Goal: Book appointment/travel/reservation

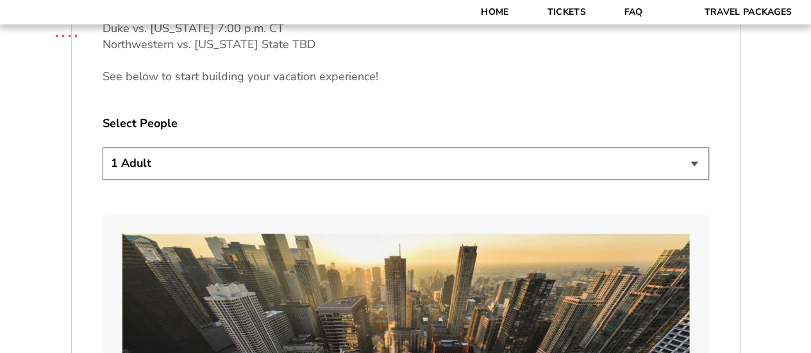
scroll to position [705, 0]
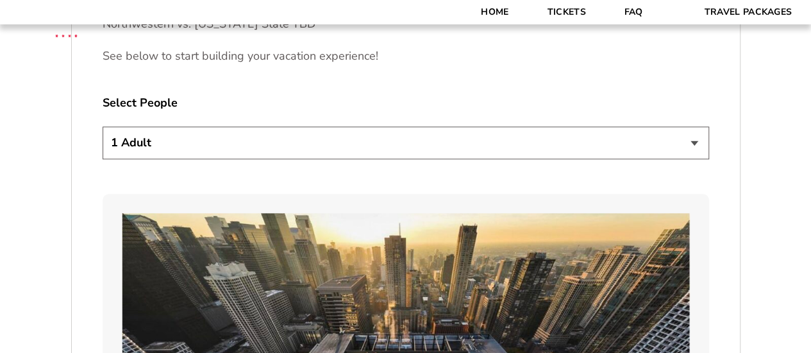
click at [161, 149] on select "1 Adult 2 Adults 3 Adults 4 Adults 2 Adults + 1 Child 2 Adults + 2 Children 2 A…" at bounding box center [406, 142] width 607 height 33
select select "2 Adults"
click at [103, 126] on select "1 Adult 2 Adults 3 Adults 4 Adults 2 Adults + 1 Child 2 Adults + 2 Children 2 A…" at bounding box center [406, 142] width 607 height 33
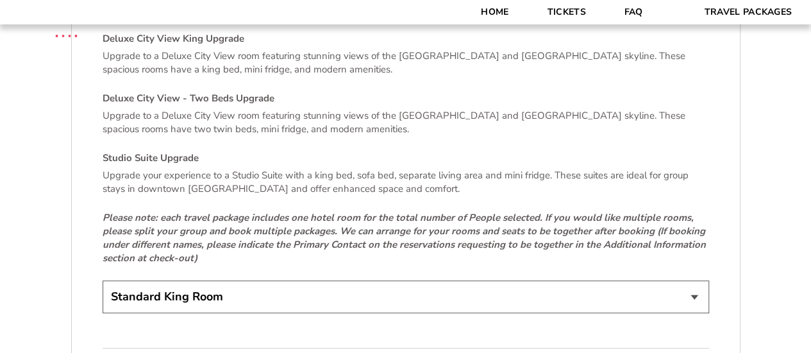
scroll to position [2821, 0]
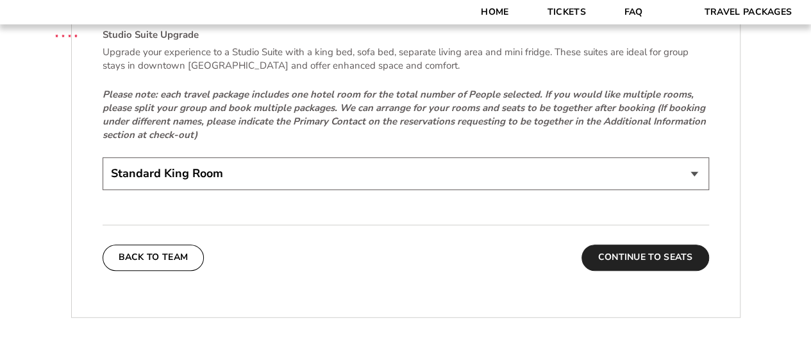
click at [626, 246] on button "Continue To Seats" at bounding box center [645, 257] width 127 height 26
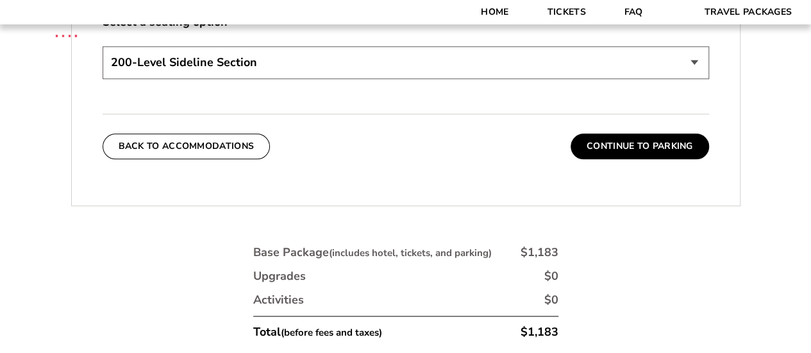
scroll to position [679, 0]
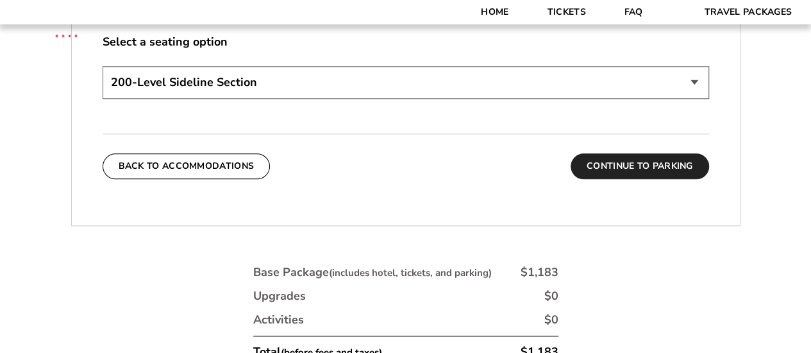
click at [610, 167] on button "Continue To Parking" at bounding box center [640, 166] width 138 height 26
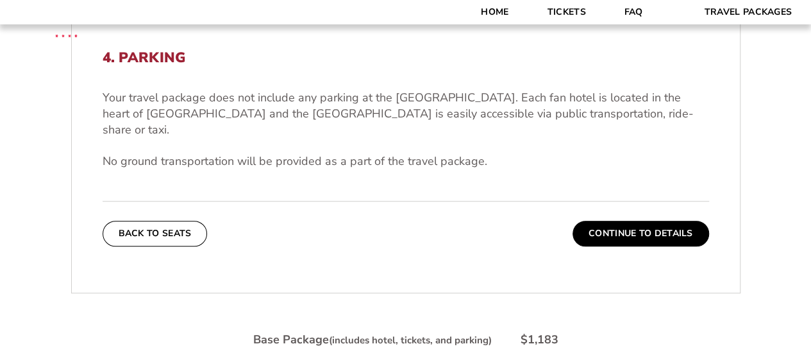
scroll to position [358, 0]
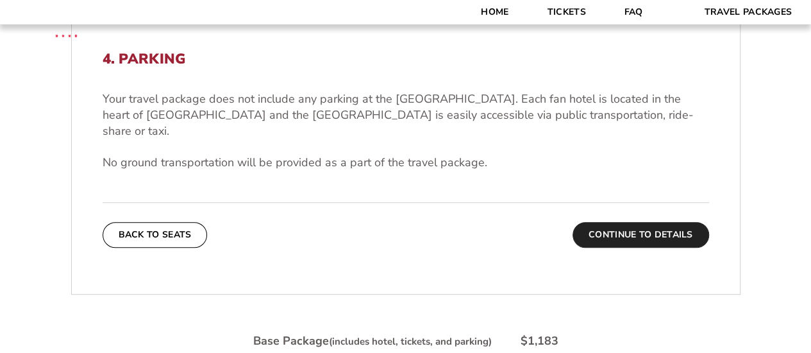
click at [604, 222] on button "Continue To Details" at bounding box center [641, 235] width 137 height 26
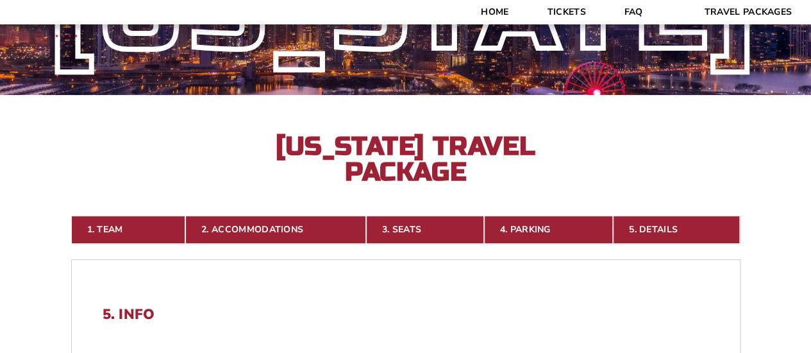
scroll to position [102, 0]
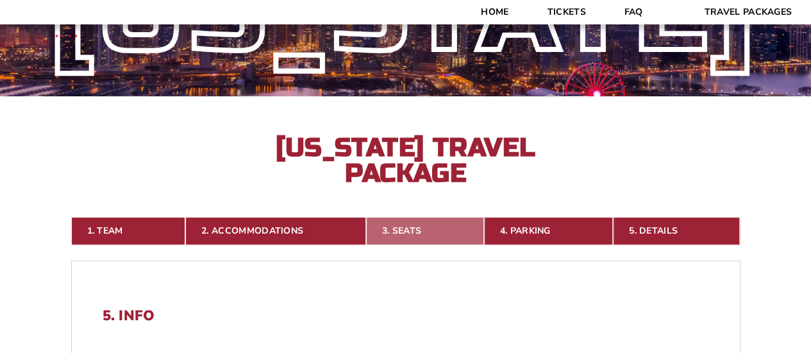
click at [401, 228] on link "3. Seats" at bounding box center [425, 231] width 118 height 28
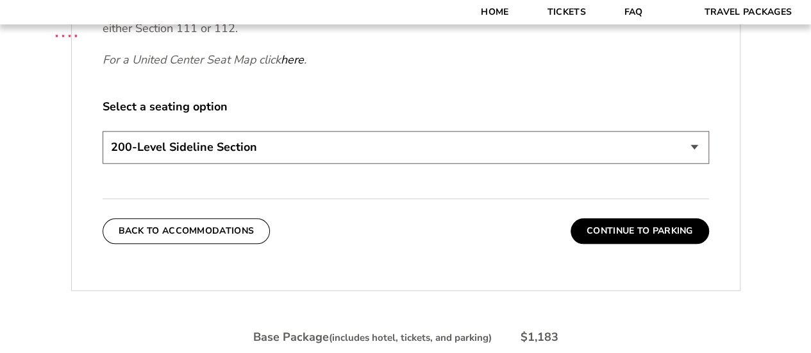
scroll to position [615, 0]
click at [417, 156] on select "200-Level Sideline Section 100-Level Corner Seat Upgrade (+$80 per person) 100-…" at bounding box center [406, 146] width 607 height 33
click at [445, 101] on label "Select a seating option" at bounding box center [406, 106] width 607 height 16
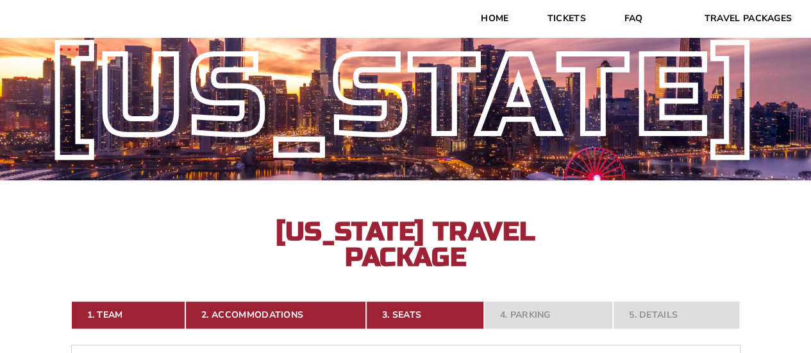
scroll to position [0, 0]
